Goal: Task Accomplishment & Management: Manage account settings

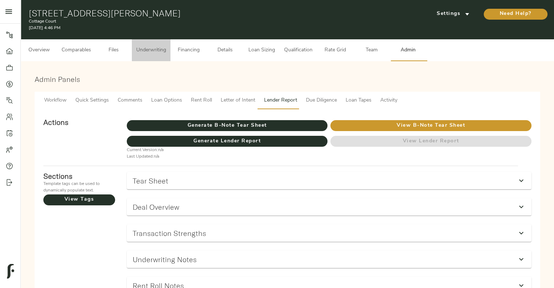
click at [148, 55] on button "Underwriting" at bounding box center [151, 50] width 39 height 22
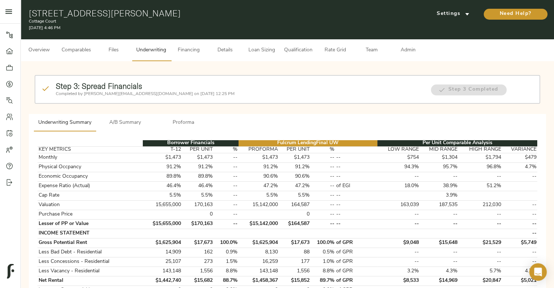
click at [130, 120] on span "A/B Summary" at bounding box center [125, 122] width 50 height 9
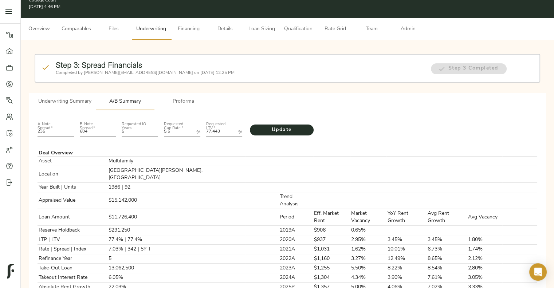
scroll to position [20, 0]
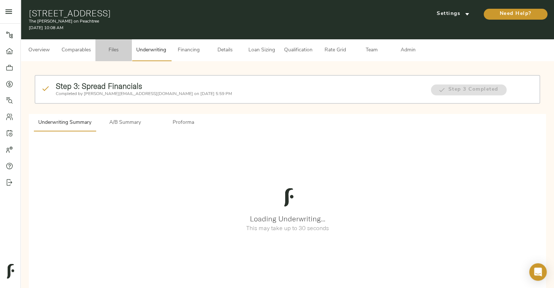
click at [116, 53] on span "Files" at bounding box center [114, 50] width 28 height 9
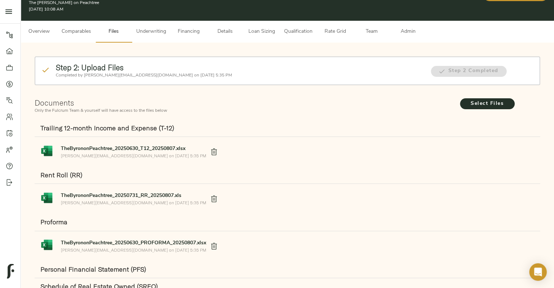
scroll to position [65, 0]
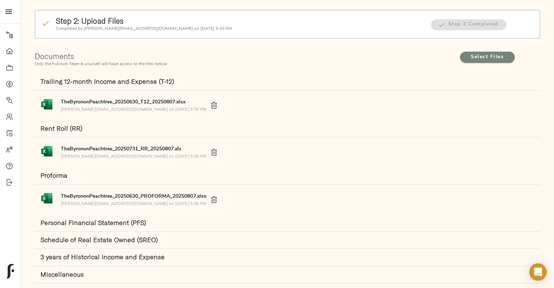
click at [471, 60] on span "Select Files" at bounding box center [487, 57] width 40 height 9
click at [0, 0] on input "Select Files" at bounding box center [0, 0] width 0 height 0
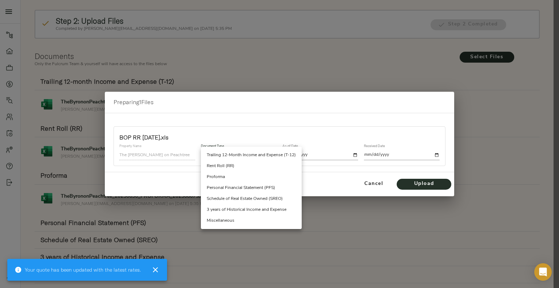
click at [233, 153] on body "The Byron on Peachtree - 549 Peachtree St NE, Atlanta, GA 30308 Pipeline Dashbo…" at bounding box center [279, 160] width 559 height 451
click at [232, 164] on li "Rent Roll (RR)" at bounding box center [251, 166] width 101 height 11
type input "rent_roll"
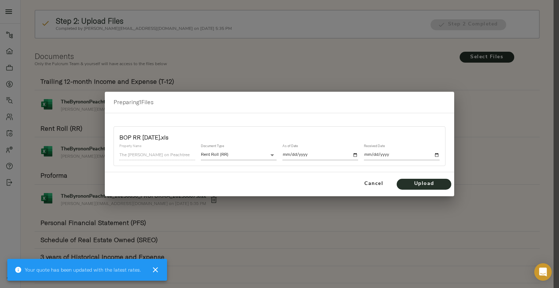
click at [358, 155] on div "As of Date" at bounding box center [321, 151] width 82 height 21
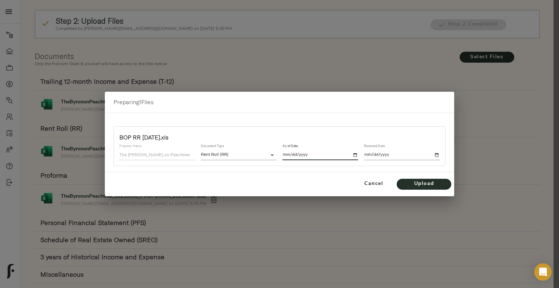
click at [353, 156] on input "date" at bounding box center [321, 155] width 76 height 10
click at [31, 21] on div "Preparing 1 Files BOP RR 09.15.2025.xls Property Name The Byron on Peachtree Do…" at bounding box center [279, 144] width 559 height 288
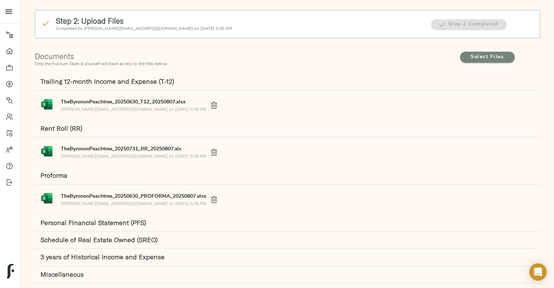
click at [475, 54] on span "Select Files" at bounding box center [487, 57] width 40 height 9
click at [0, 0] on input "Select Files" at bounding box center [0, 0] width 0 height 0
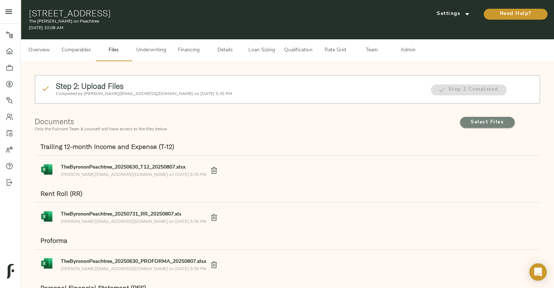
click at [468, 119] on span "Select Files" at bounding box center [487, 122] width 40 height 9
click at [0, 0] on input "Select Files" at bounding box center [0, 0] width 0 height 0
click at [478, 118] on span "Select Files" at bounding box center [487, 122] width 40 height 9
click at [0, 0] on input "Select Files" at bounding box center [0, 0] width 0 height 0
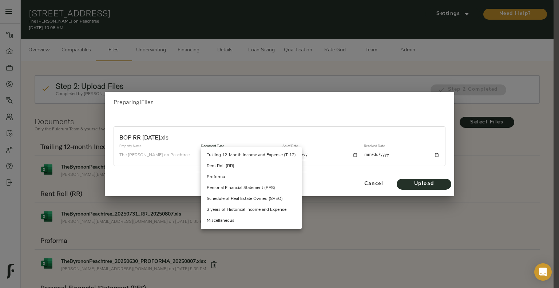
click at [248, 157] on body "The [PERSON_NAME] on Peachtree - [STREET_ADDRESS] Pipeline Dashboard Portfolio …" at bounding box center [279, 225] width 559 height 451
click at [245, 165] on li "Rent Roll (RR)" at bounding box center [251, 166] width 101 height 11
type input "rent_roll"
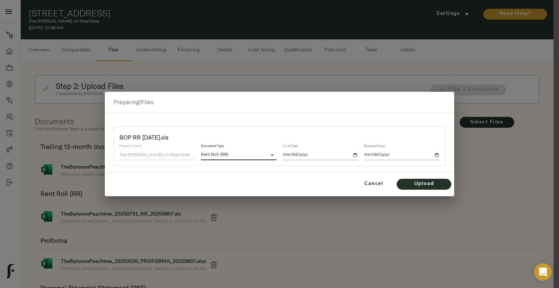
click at [357, 156] on input "date" at bounding box center [321, 155] width 76 height 10
type input "[DATE]"
click at [438, 155] on input "date" at bounding box center [402, 155] width 76 height 10
type input "[DATE]"
click at [413, 183] on span "Upload" at bounding box center [424, 184] width 40 height 9
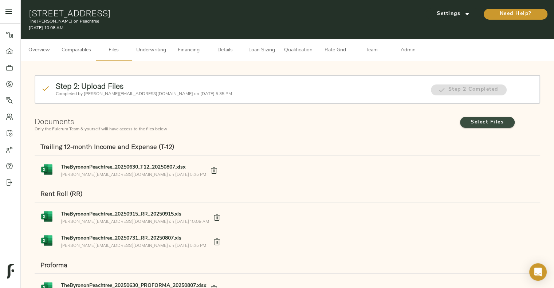
click at [487, 121] on span "Select Files" at bounding box center [487, 122] width 40 height 9
click at [0, 0] on input "Select Files" at bounding box center [0, 0] width 0 height 0
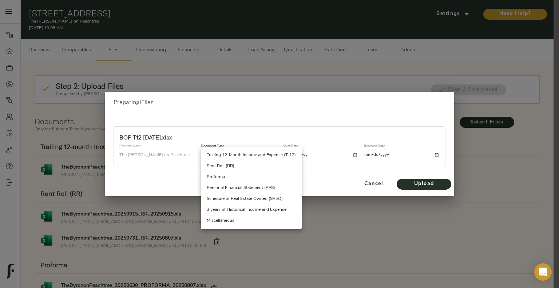
click at [233, 154] on body "The [PERSON_NAME] on Peachtree - [STREET_ADDRESS] Pipeline Dashboard Portfolio …" at bounding box center [279, 237] width 559 height 475
click at [235, 156] on li "Trailing 12-Month Income and Expense (T-12)" at bounding box center [251, 155] width 101 height 11
type input "trailing_twelve"
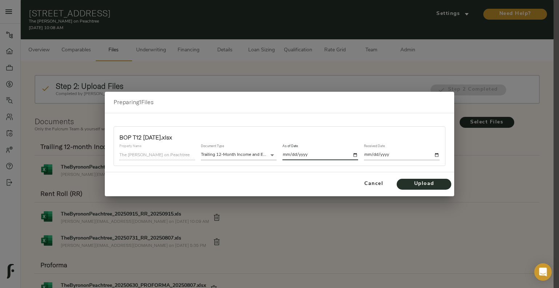
click at [355, 157] on input "date" at bounding box center [321, 155] width 76 height 10
type input "[DATE]"
click at [436, 155] on input "date" at bounding box center [402, 155] width 76 height 10
type input "[DATE]"
click at [415, 185] on span "Upload" at bounding box center [424, 184] width 40 height 9
